Goal: Check status: Check status

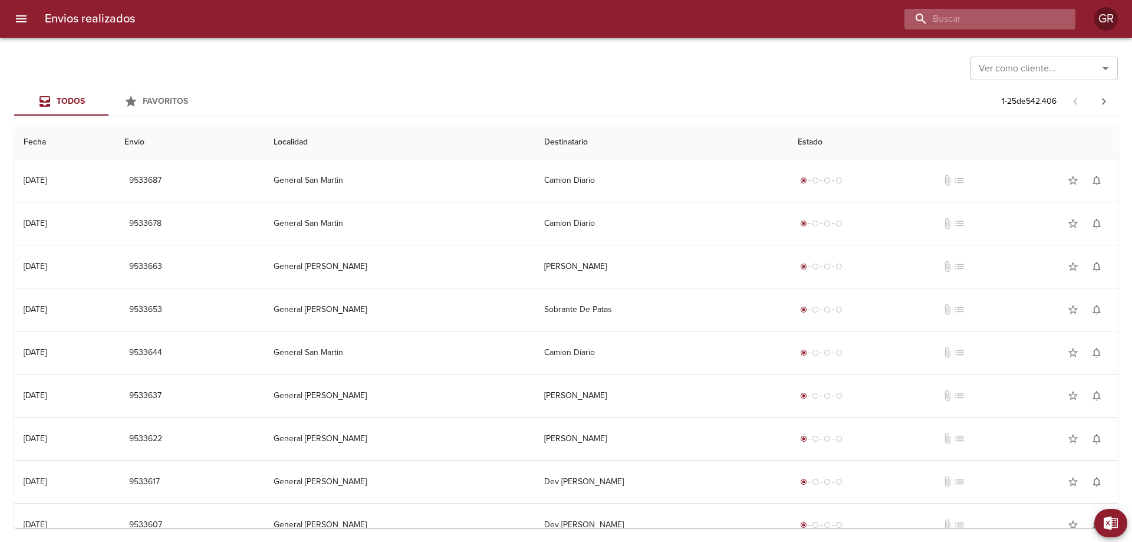
click at [997, 19] on input "buscar" at bounding box center [979, 19] width 151 height 21
click at [1063, 70] on input "Ver como cliente..." at bounding box center [1027, 68] width 106 height 17
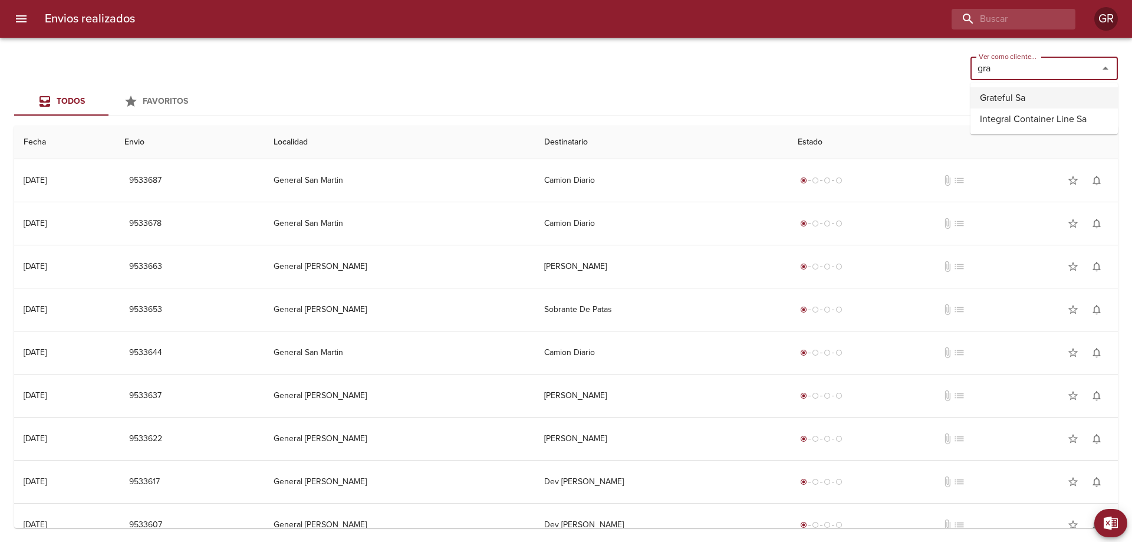
drag, startPoint x: 1018, startPoint y: 78, endPoint x: 928, endPoint y: 76, distance: 90.8
click at [928, 76] on div "Ver como cliente... gra Ver como cliente..." at bounding box center [565, 67] width 1103 height 31
drag, startPoint x: 980, startPoint y: 71, endPoint x: 845, endPoint y: 81, distance: 135.3
click at [851, 77] on div "Ver como cliente... gra Ver como cliente..." at bounding box center [565, 67] width 1103 height 31
click at [1001, 95] on li "Fravega S A C I E I" at bounding box center [1043, 97] width 147 height 21
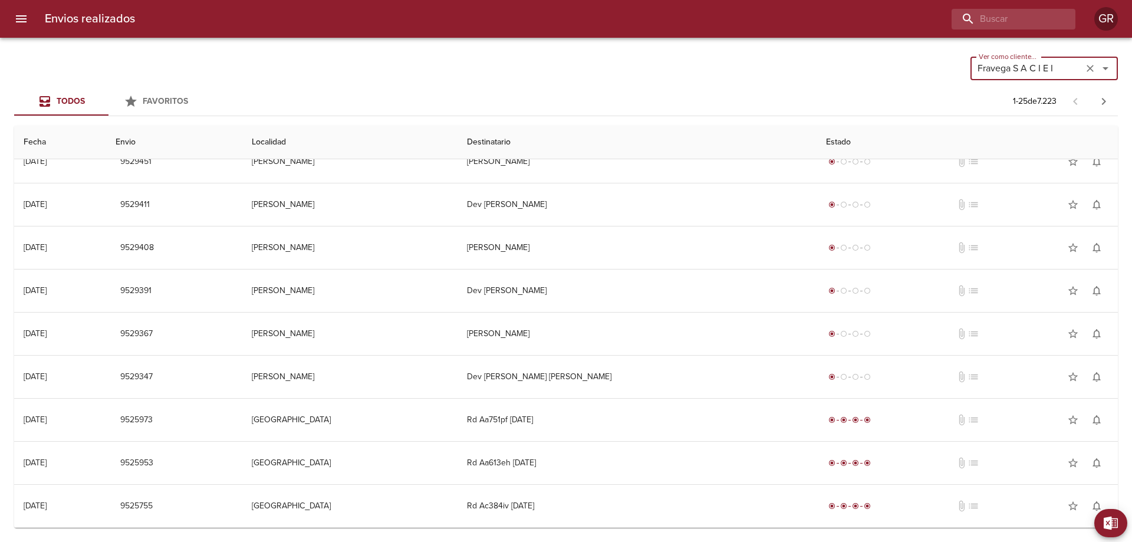
scroll to position [295, 0]
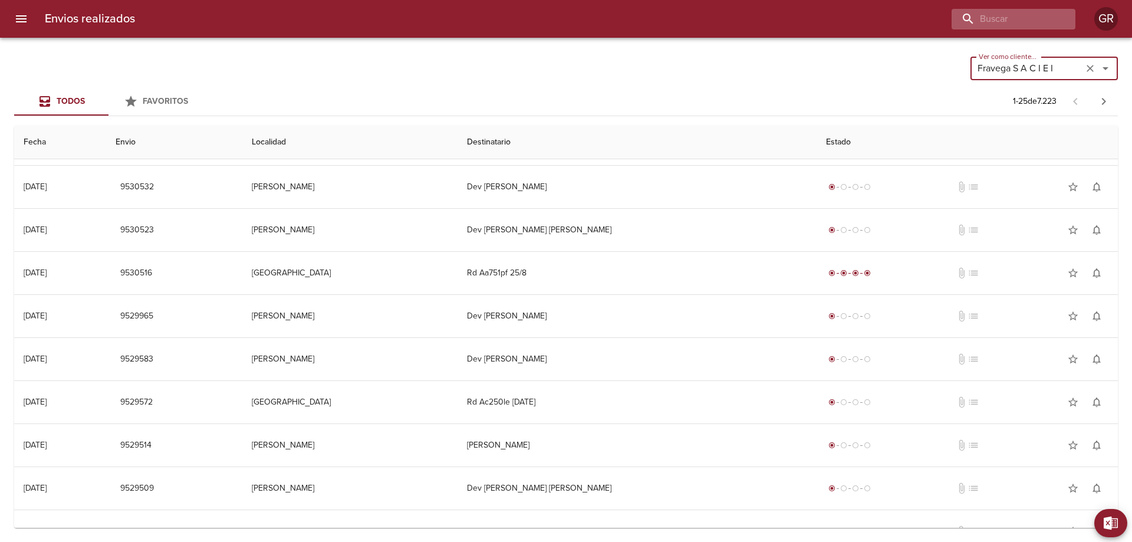
type input "Fravega S A C I E I"
click at [1016, 14] on input "buscar" at bounding box center [979, 19] width 151 height 21
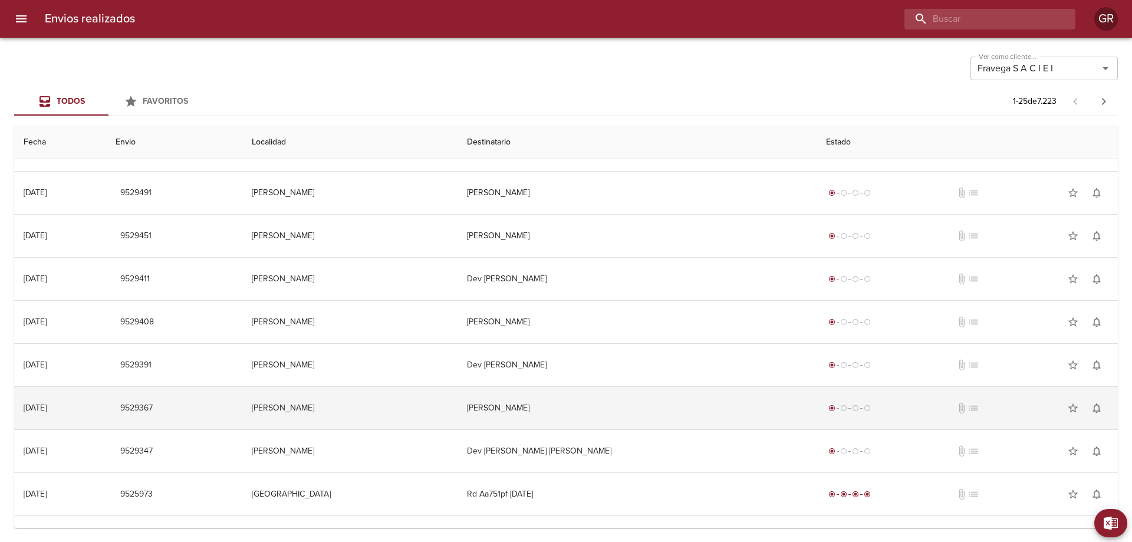
scroll to position [707, 0]
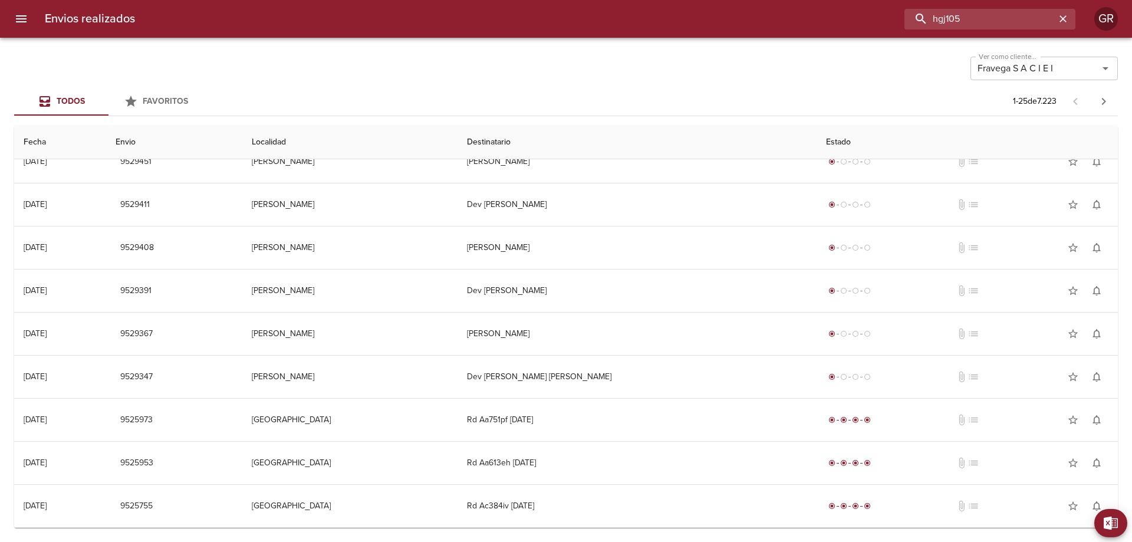
type input "hgj105"
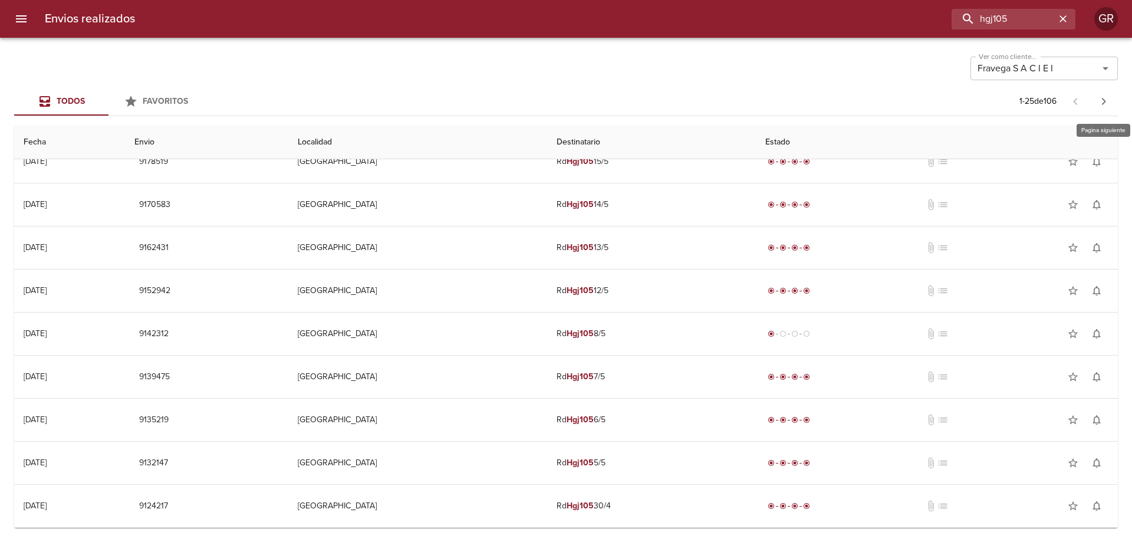
click at [1105, 103] on icon "button" at bounding box center [1103, 101] width 14 height 14
click at [1105, 104] on icon "button" at bounding box center [1103, 101] width 14 height 14
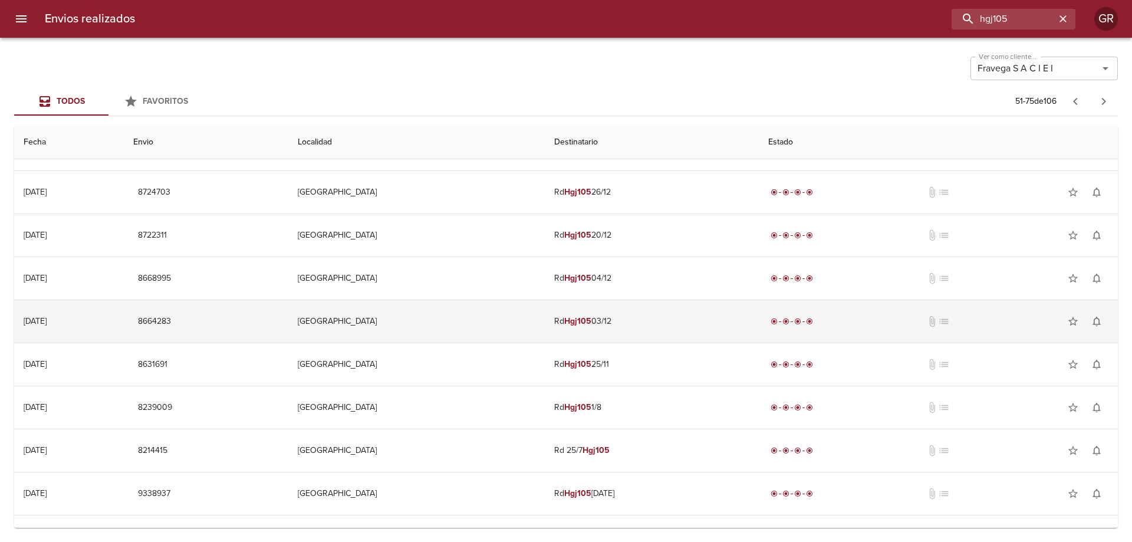
scroll to position [118, 0]
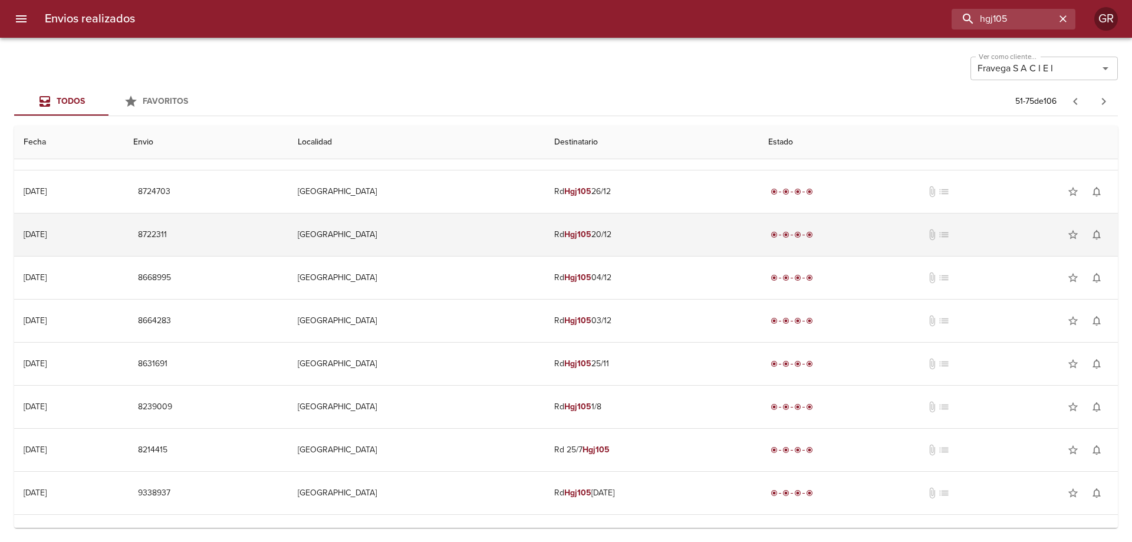
click at [627, 233] on td "Rd Hgj105 20/12" at bounding box center [651, 234] width 213 height 42
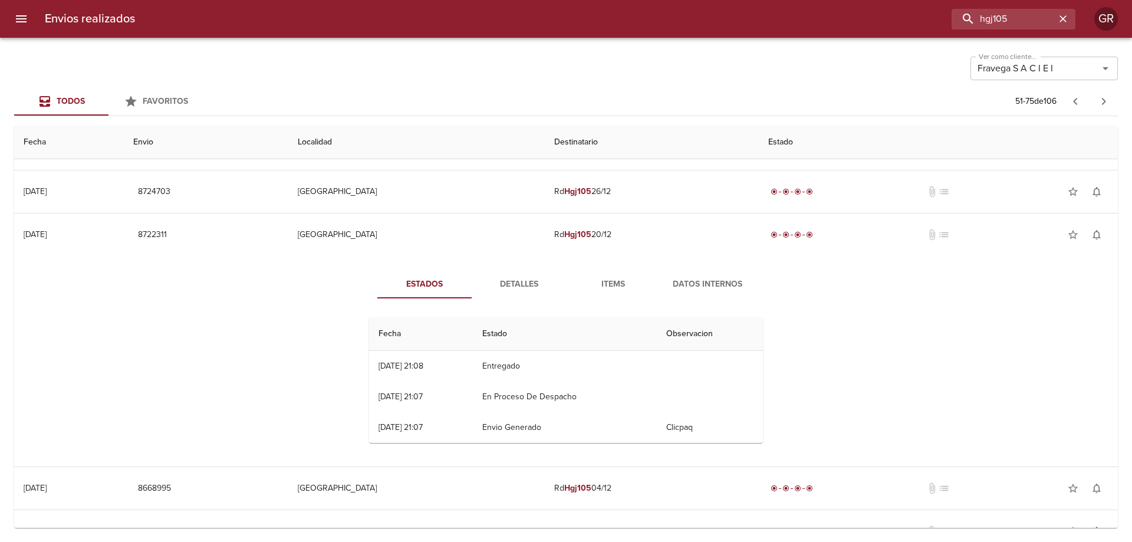
click at [517, 282] on span "Detalles" at bounding box center [519, 284] width 80 height 15
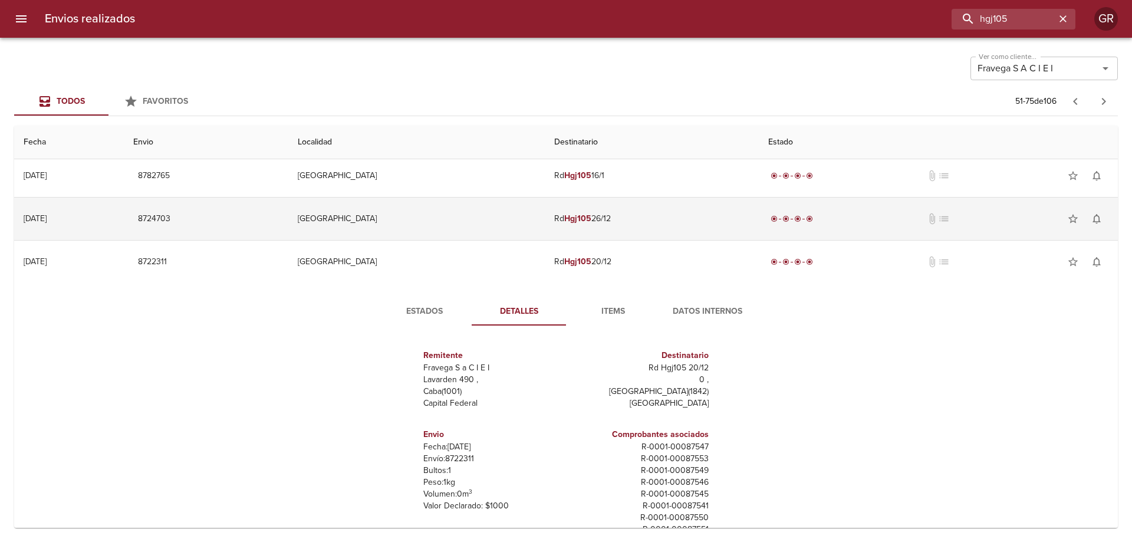
scroll to position [59, 0]
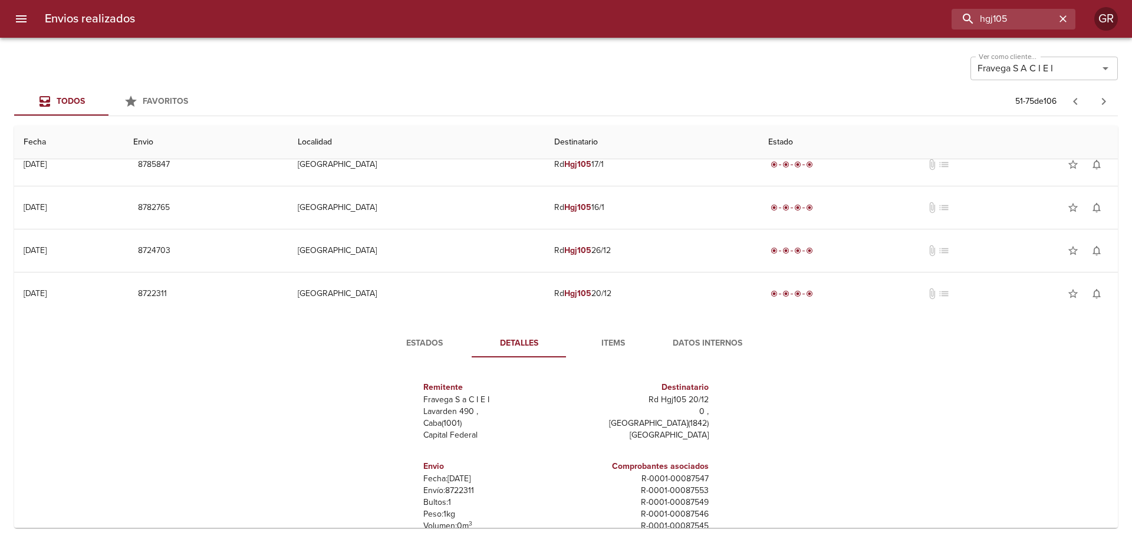
click at [605, 347] on span "Items" at bounding box center [613, 343] width 80 height 15
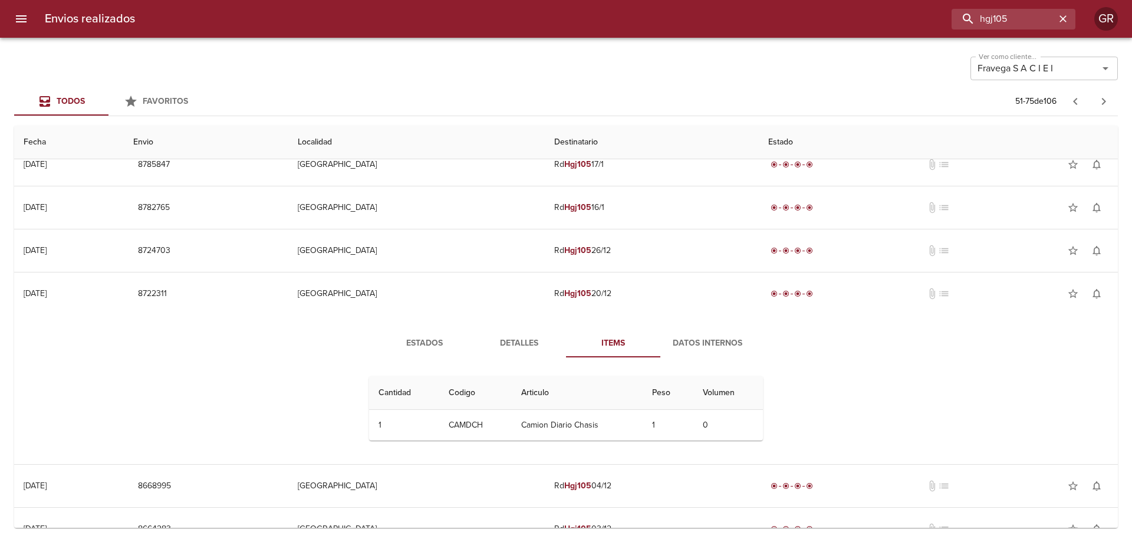
click at [695, 339] on span "Datos Internos" at bounding box center [707, 343] width 80 height 15
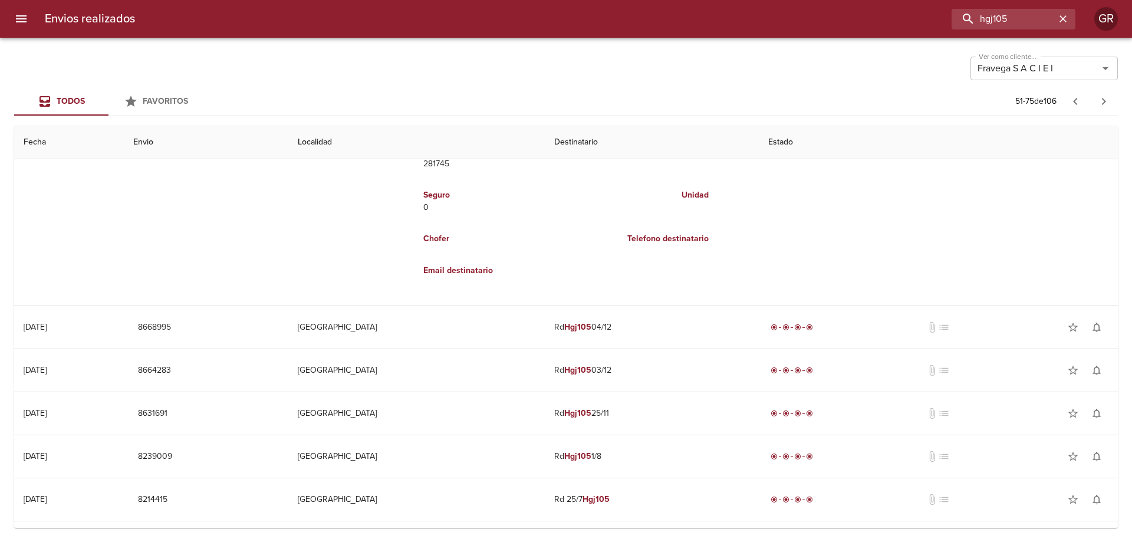
scroll to position [118, 0]
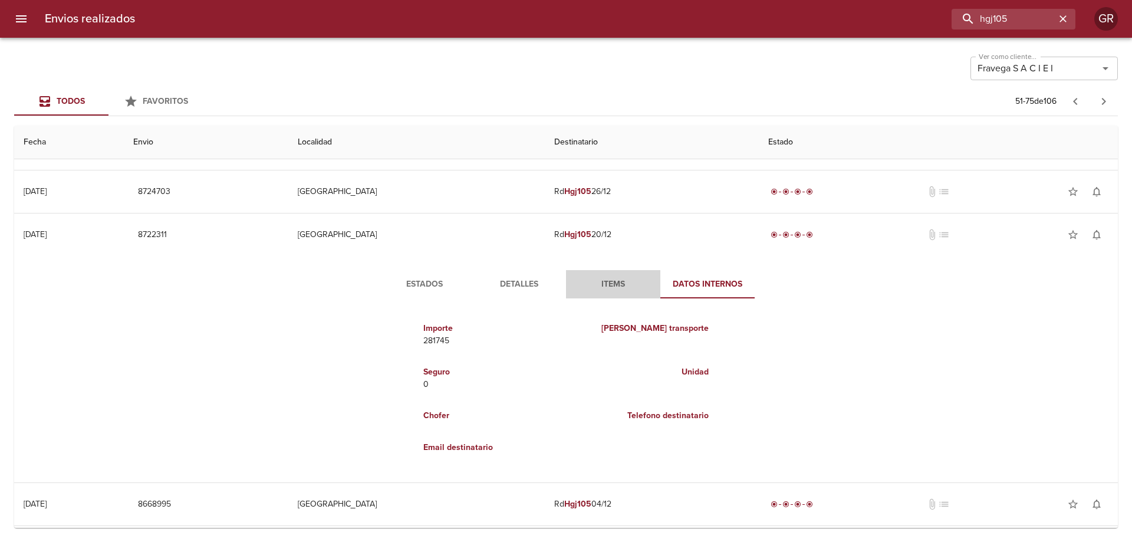
click at [608, 278] on span "Items" at bounding box center [613, 284] width 80 height 15
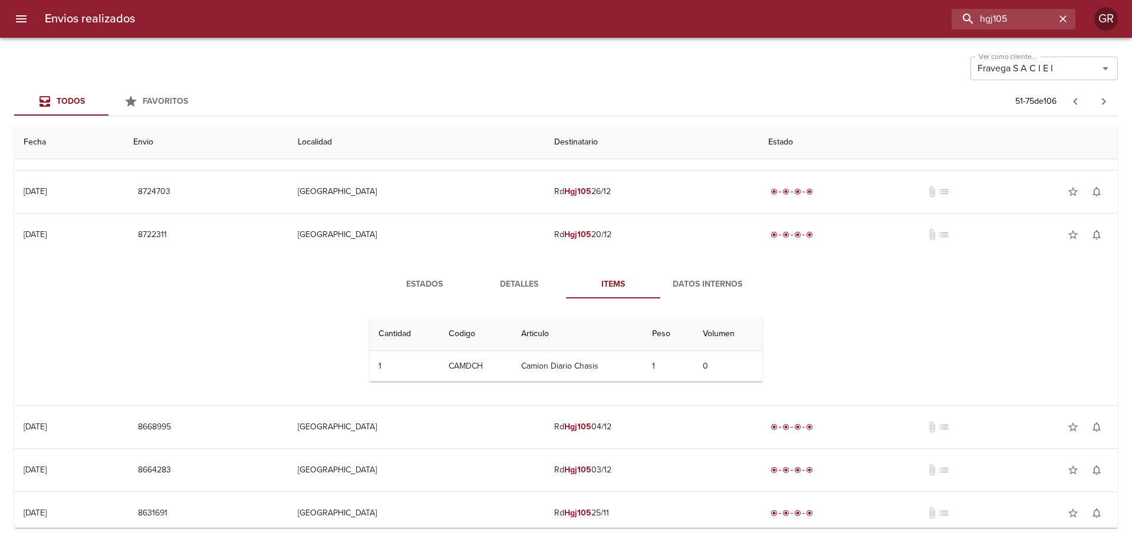
click at [511, 282] on span "Detalles" at bounding box center [519, 284] width 80 height 15
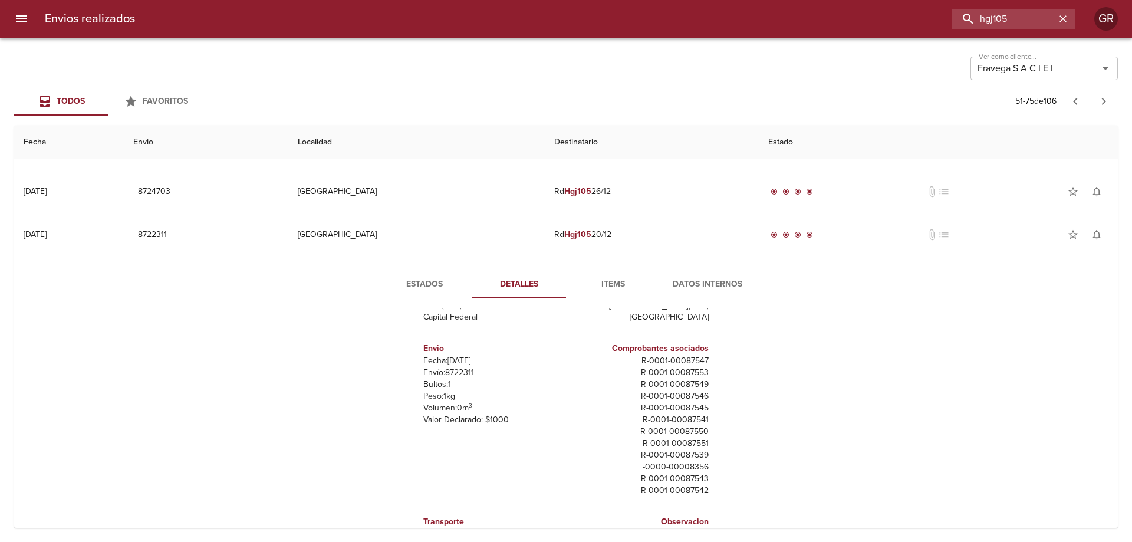
scroll to position [65, 0]
